Goal: Information Seeking & Learning: Learn about a topic

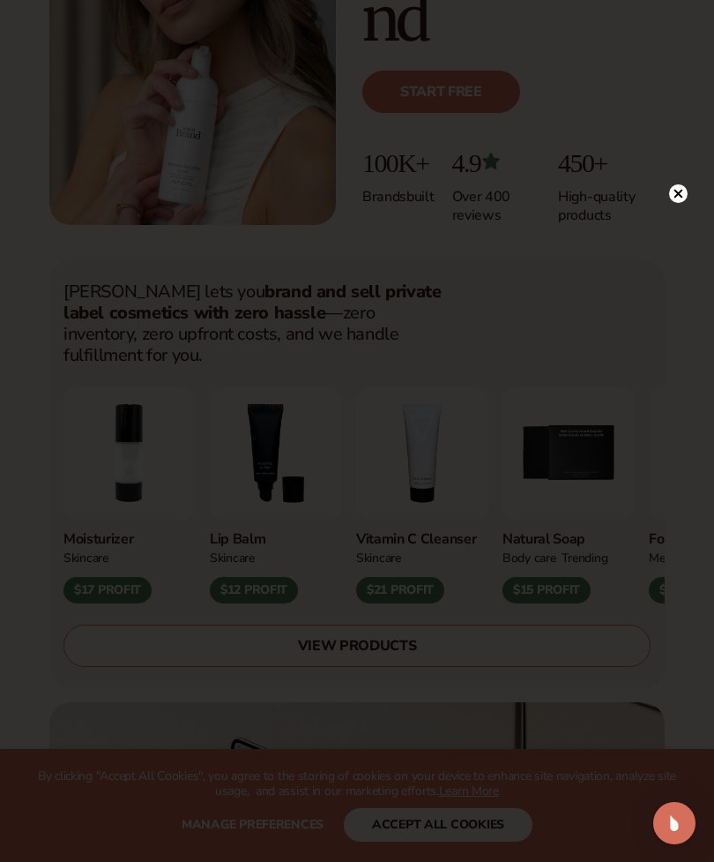
scroll to position [424, 0]
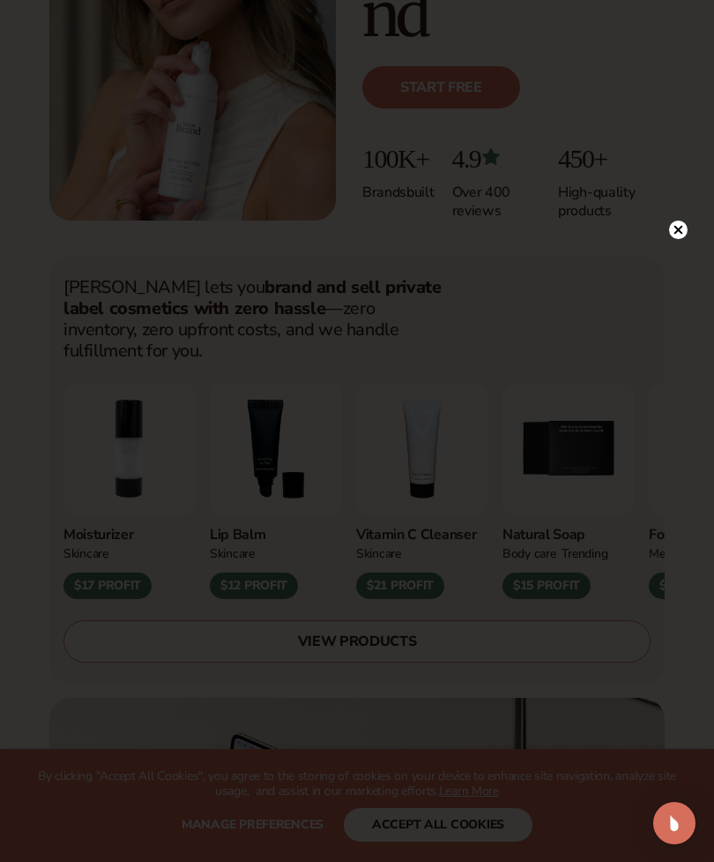
click at [677, 239] on circle at bounding box center [678, 230] width 19 height 19
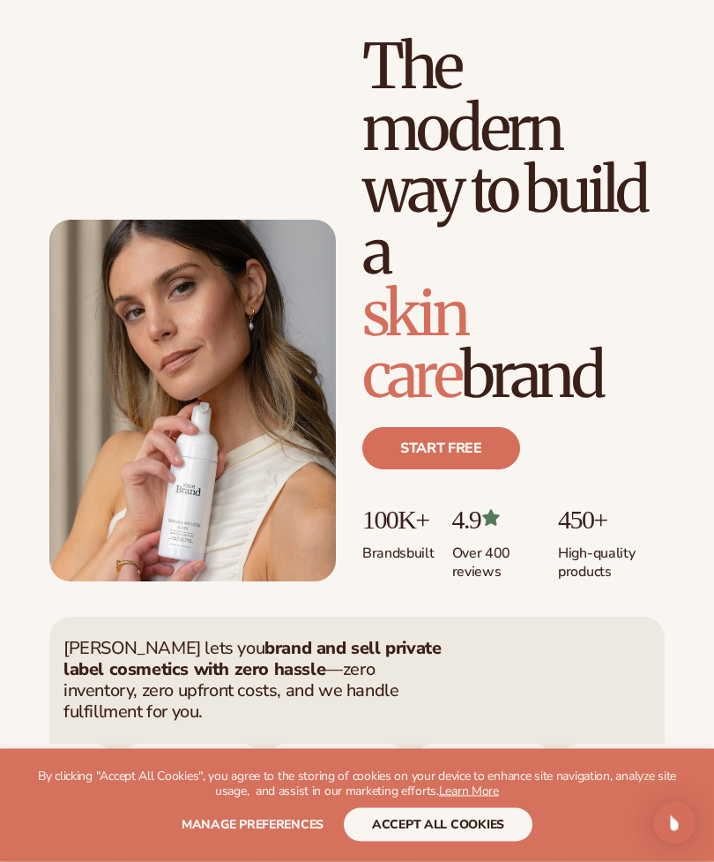
scroll to position [0, 0]
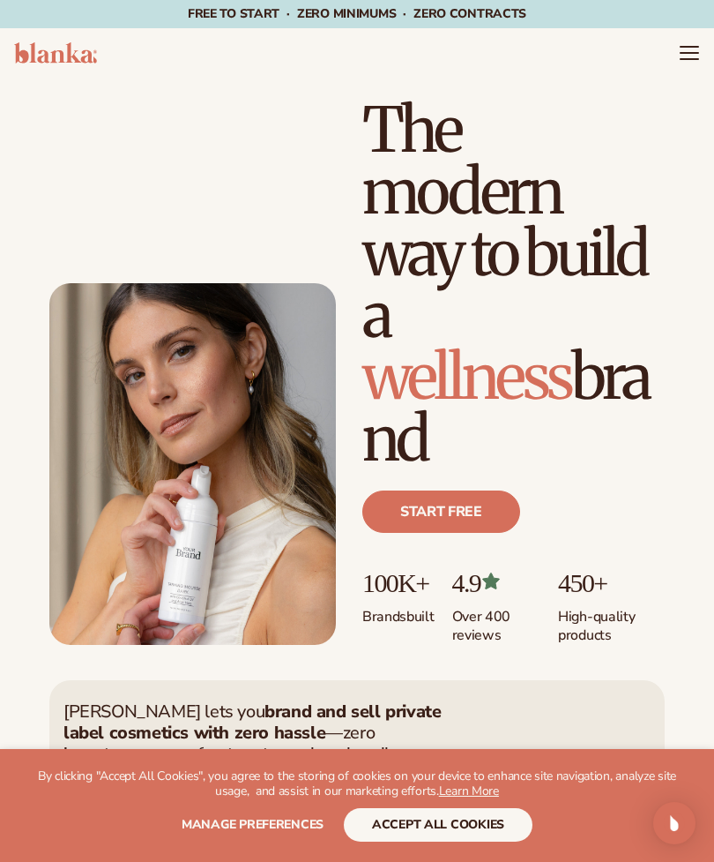
click at [682, 62] on icon "Menu" at bounding box center [689, 52] width 21 height 21
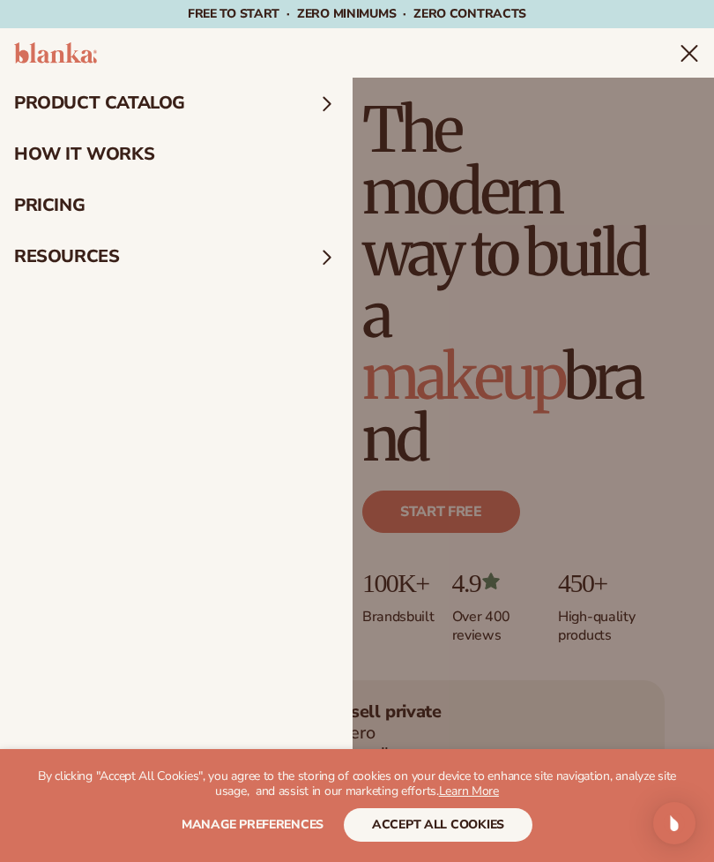
click at [301, 99] on summary "product catalog" at bounding box center [176, 103] width 353 height 51
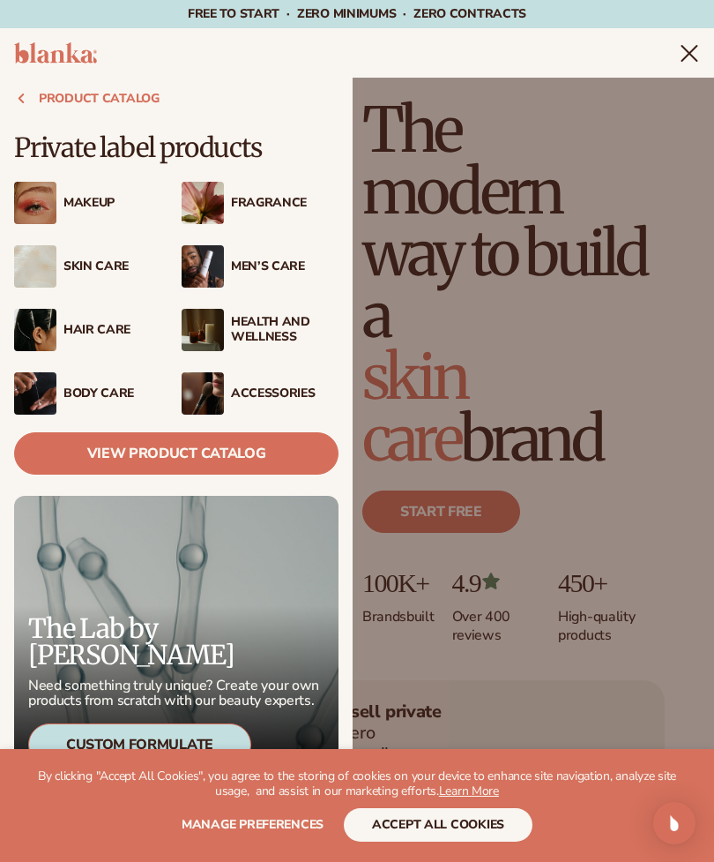
click at [43, 197] on img at bounding box center [35, 203] width 42 height 42
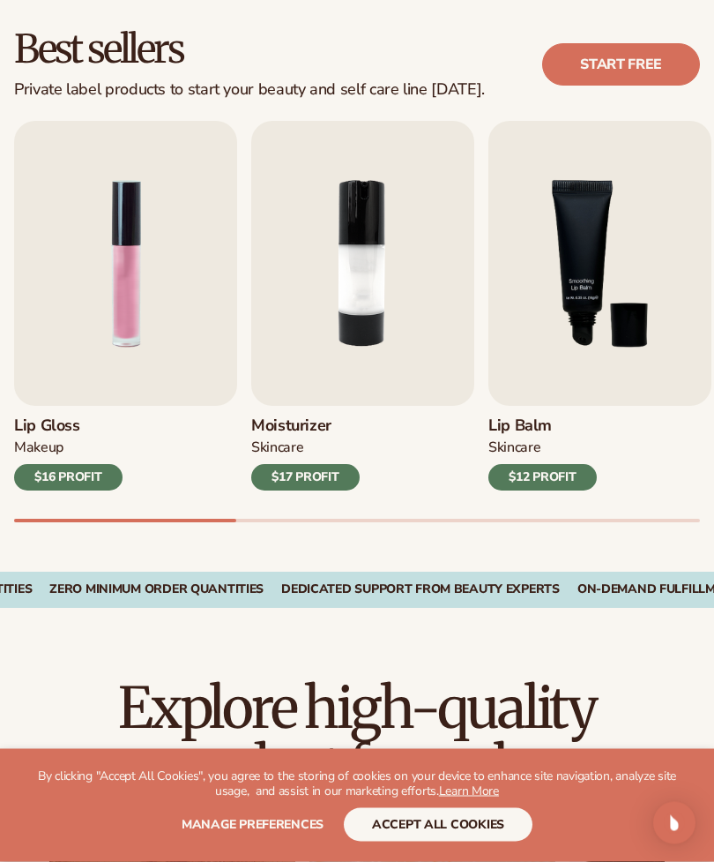
scroll to position [486, 0]
click at [131, 337] on img "1 / 9" at bounding box center [125, 263] width 223 height 285
click at [152, 361] on img "1 / 9" at bounding box center [125, 263] width 223 height 285
click at [168, 351] on img "1 / 9" at bounding box center [125, 263] width 223 height 285
click at [170, 347] on img "1 / 9" at bounding box center [125, 263] width 223 height 285
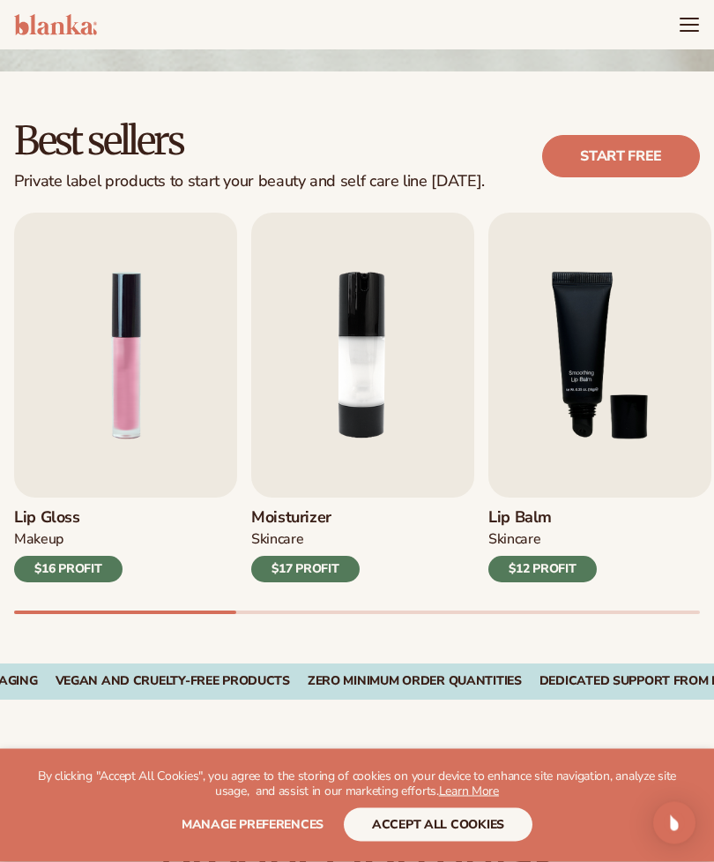
scroll to position [394, 0]
click at [103, 546] on div "MAKEUP" at bounding box center [68, 543] width 108 height 26
click at [166, 422] on img "1 / 9" at bounding box center [125, 355] width 223 height 285
click at [168, 408] on img "1 / 9" at bounding box center [125, 355] width 223 height 285
click at [466, 416] on img "2 / 9" at bounding box center [362, 355] width 223 height 285
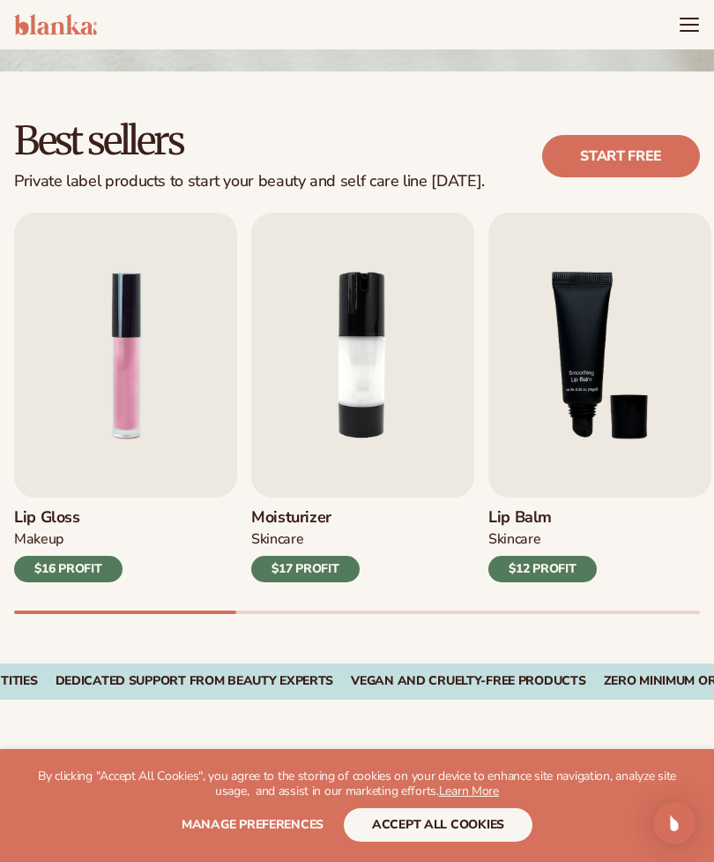
click at [658, 483] on img "3 / 9" at bounding box center [600, 355] width 223 height 285
